Goal: Information Seeking & Learning: Learn about a topic

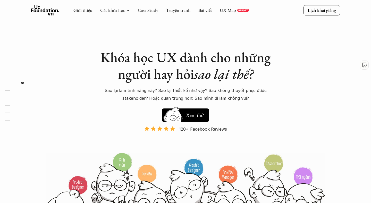
click at [144, 10] on link "Case Study" at bounding box center [148, 10] width 20 height 6
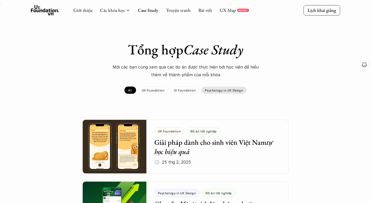
click at [211, 90] on p "Psychology in UX Design" at bounding box center [224, 90] width 38 height 4
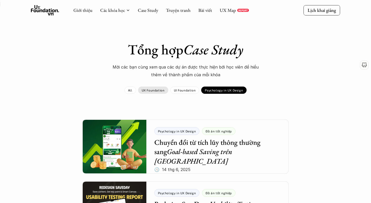
click at [154, 88] on div "UX Foundation" at bounding box center [153, 90] width 30 height 7
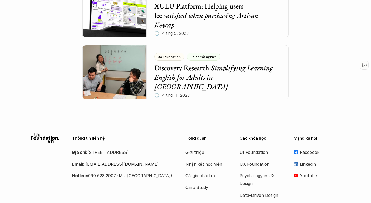
scroll to position [1255, 0]
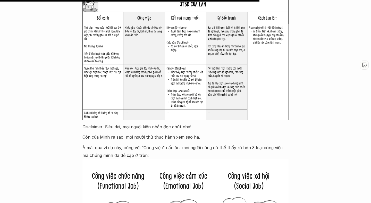
scroll to position [1179, 0]
